Goal: Transaction & Acquisition: Download file/media

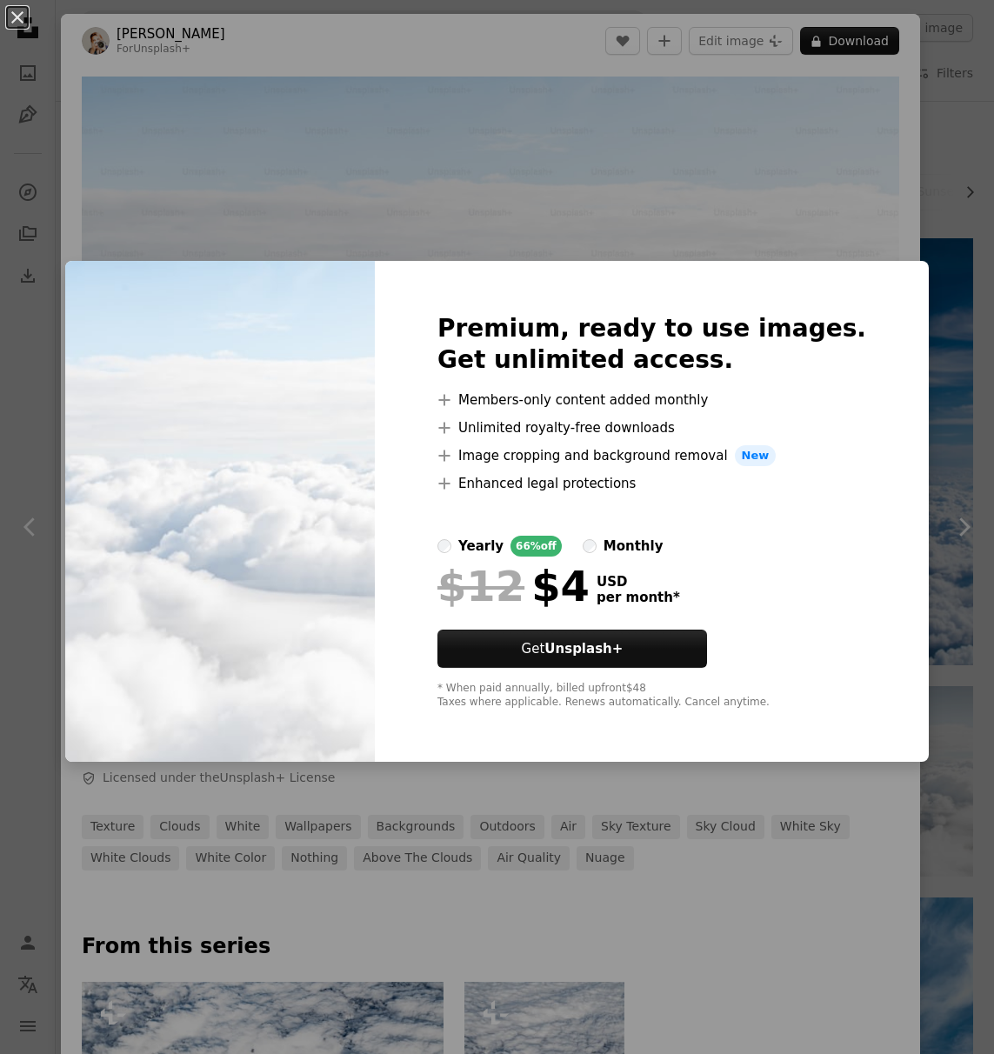
click at [521, 155] on div "An X shape Premium, ready to use images. Get unlimited access. A plus sign Memb…" at bounding box center [497, 527] width 994 height 1054
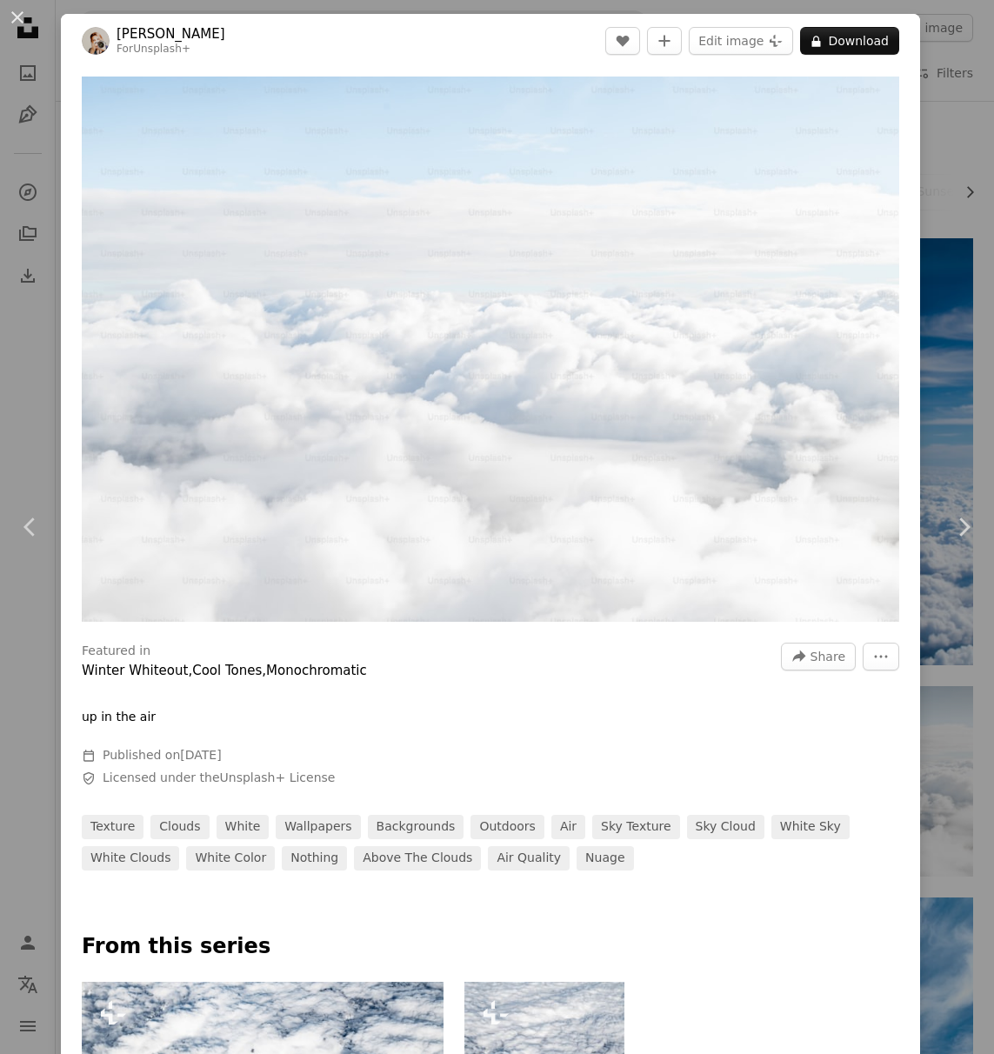
click at [929, 100] on div "An X shape Chevron left Chevron right [PERSON_NAME] For Unsplash+ A heart A plu…" at bounding box center [497, 527] width 994 height 1054
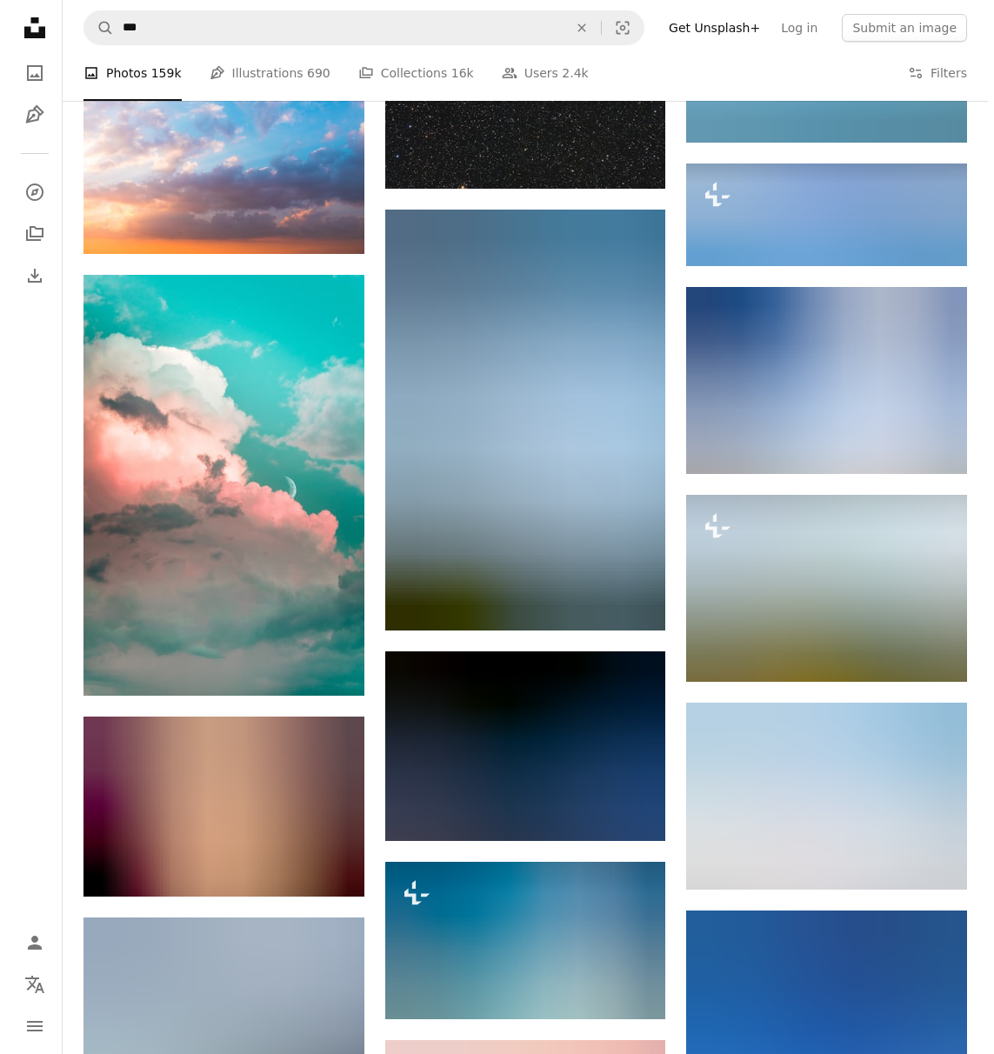
scroll to position [7667, 0]
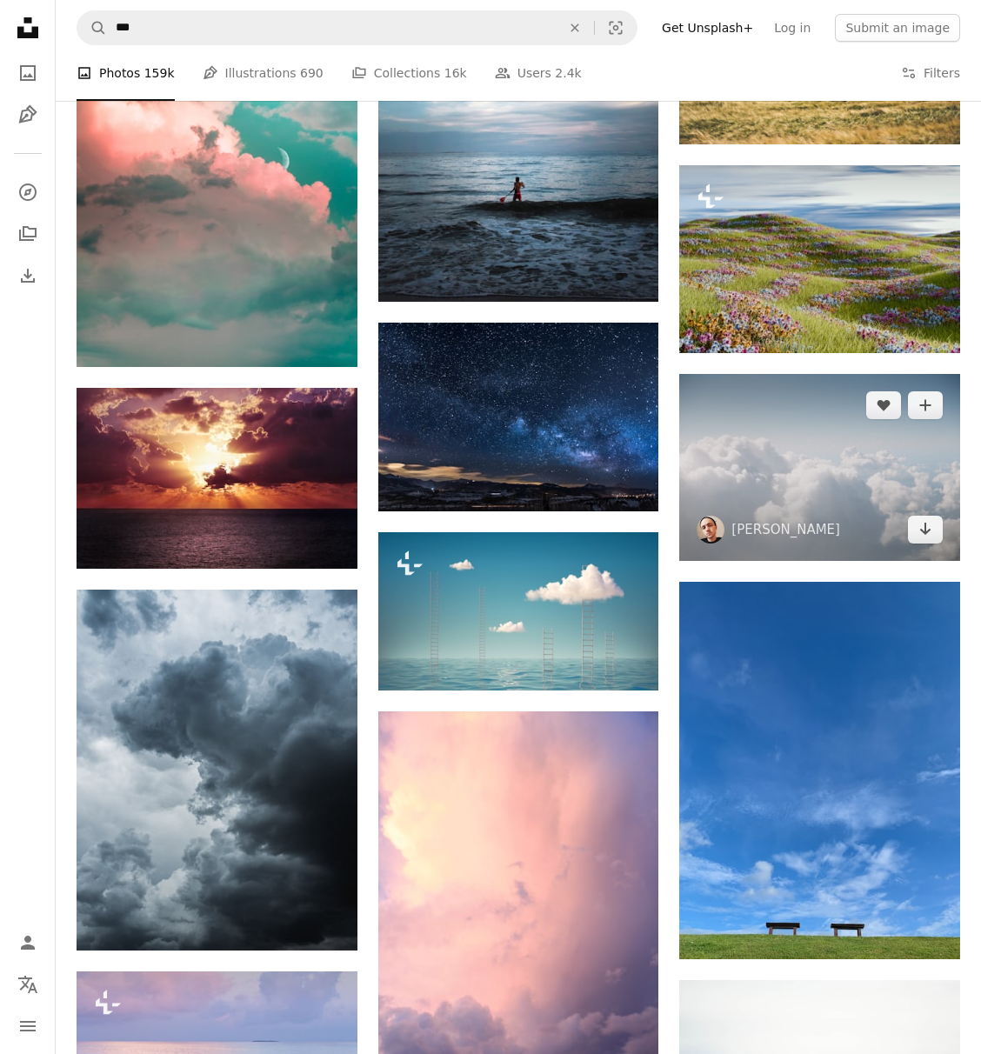
click at [790, 489] on img at bounding box center [819, 467] width 281 height 187
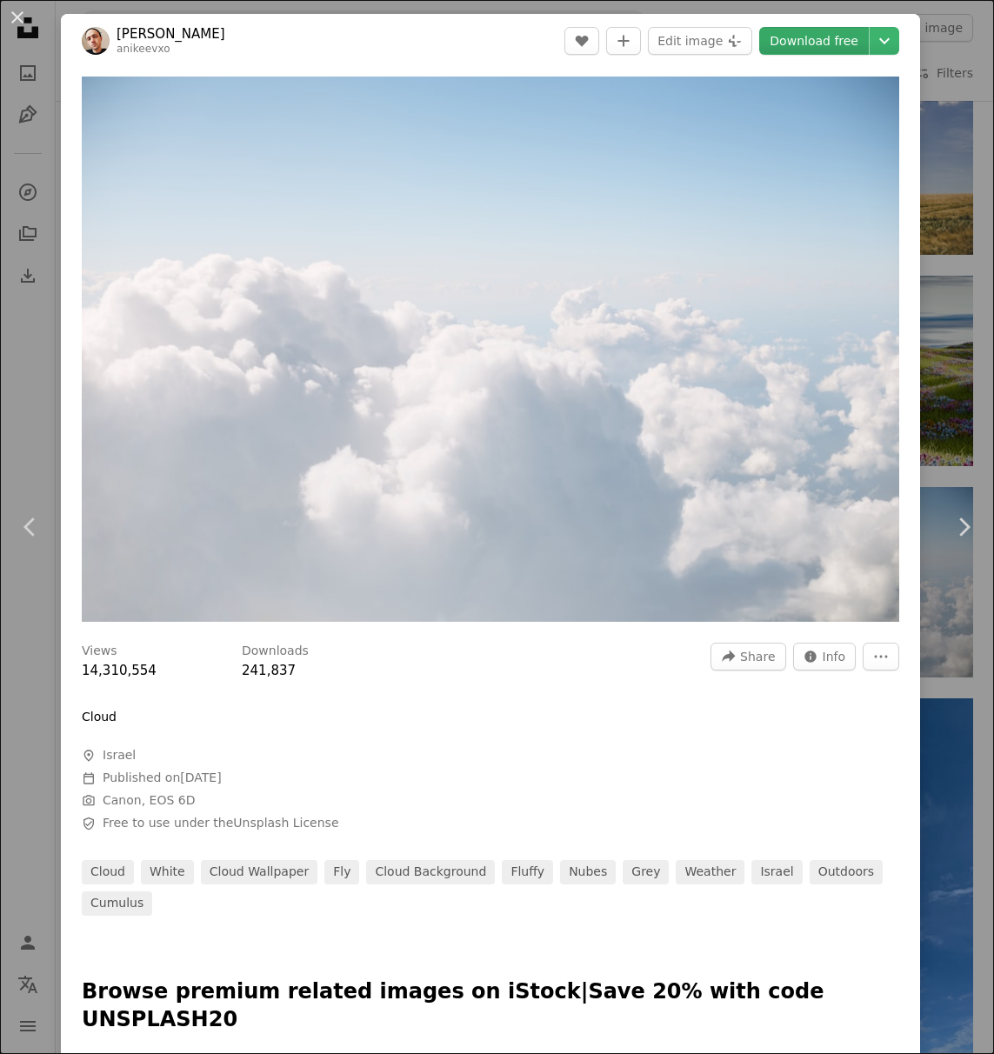
click at [847, 41] on link "Download free" at bounding box center [814, 41] width 110 height 28
